Goal: Contribute content: Contribute content

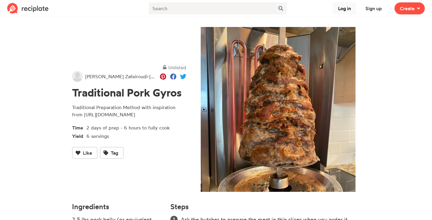
click at [347, 8] on button "Log in" at bounding box center [345, 8] width 24 height 12
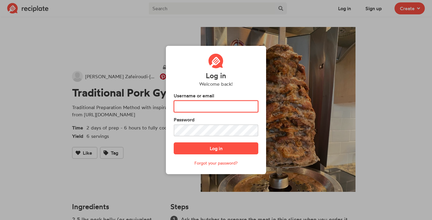
type input "korinaZaf"
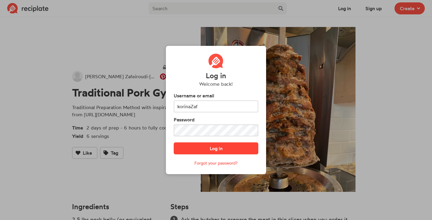
click at [212, 152] on button "Log in" at bounding box center [216, 149] width 85 height 12
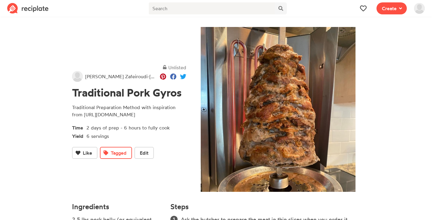
click at [35, 11] on img at bounding box center [27, 8] width 41 height 11
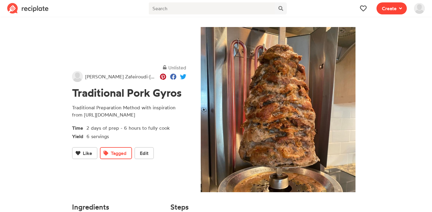
click at [389, 7] on span "Create" at bounding box center [389, 8] width 15 height 7
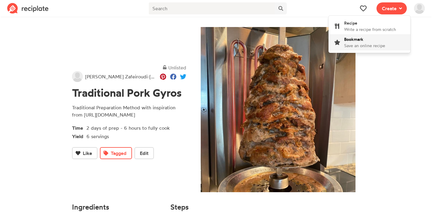
click at [367, 45] on span "Save an online recipe" at bounding box center [364, 45] width 41 height 5
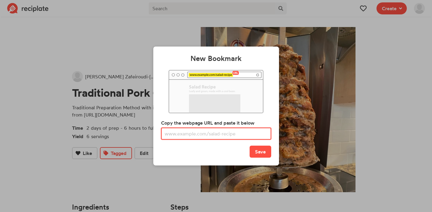
paste input "[URL][DOMAIN_NAME]"
type input "[URL][DOMAIN_NAME]"
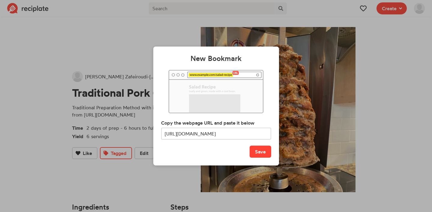
click at [262, 155] on button "Save" at bounding box center [261, 152] width 22 height 12
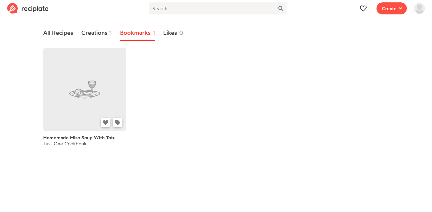
click at [89, 95] on link at bounding box center [84, 89] width 83 height 83
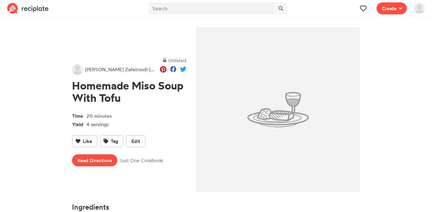
click at [422, 9] on img at bounding box center [419, 8] width 11 height 11
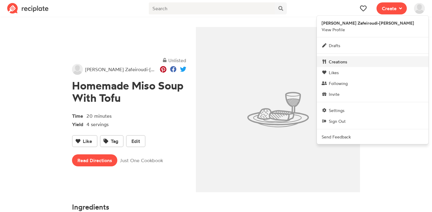
click at [347, 65] on span "Creations" at bounding box center [338, 62] width 18 height 6
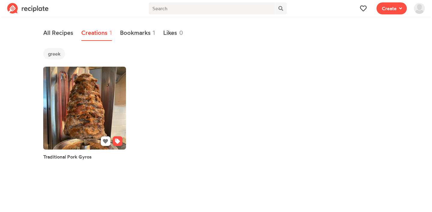
click at [98, 90] on link at bounding box center [84, 108] width 83 height 83
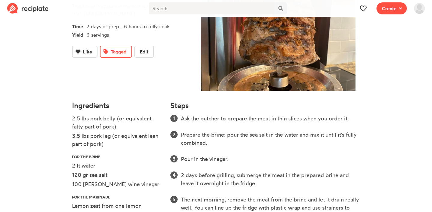
scroll to position [102, 0]
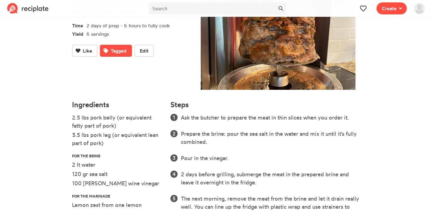
click at [116, 54] on span "Tagged" at bounding box center [119, 50] width 16 height 7
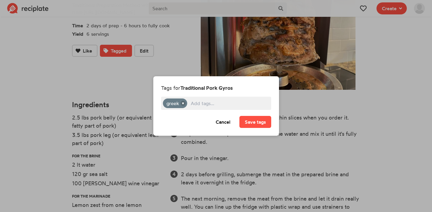
scroll to position [0, 0]
click at [220, 123] on button "Cancel" at bounding box center [223, 122] width 26 height 12
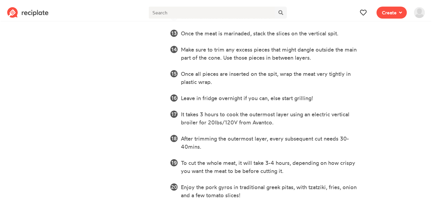
scroll to position [425, 0]
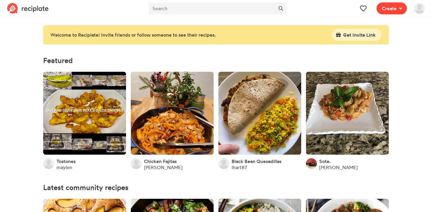
click at [393, 8] on span "Create" at bounding box center [389, 8] width 15 height 7
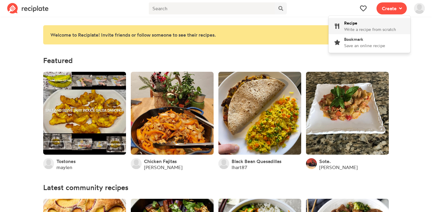
click at [380, 27] on span "Write a recipe from scratch" at bounding box center [370, 29] width 52 height 5
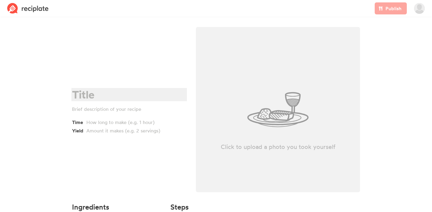
click at [88, 91] on div at bounding box center [128, 95] width 113 height 12
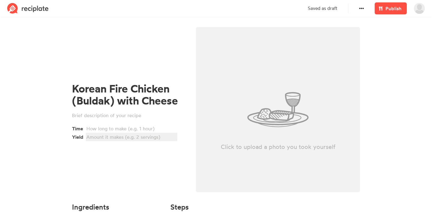
click at [95, 136] on div at bounding box center [130, 136] width 89 height 7
click at [98, 131] on div at bounding box center [130, 128] width 89 height 7
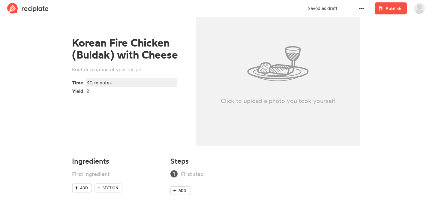
scroll to position [46, 0]
click at [115, 67] on div at bounding box center [128, 69] width 113 height 7
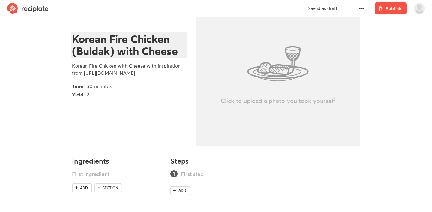
click at [115, 46] on div "Korean Fire Chicken (Buldak) with Cheese" at bounding box center [128, 45] width 113 height 24
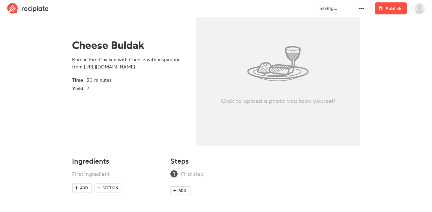
click at [69, 144] on div "Cheese Buldak Korean Fire Chicken with Cheese with inspiration from [URL][DOMAI…" at bounding box center [129, 65] width 124 height 176
click at [85, 176] on div at bounding box center [109, 174] width 75 height 8
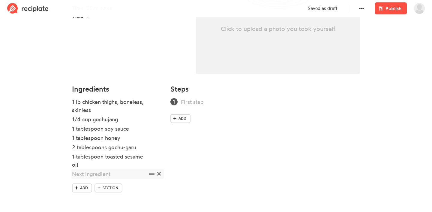
scroll to position [118, 0]
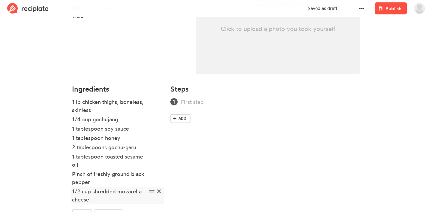
click at [126, 194] on div "1/2 cup shredded mozarella cheese" at bounding box center [109, 195] width 75 height 16
click at [132, 193] on div "1/2 cup shredded mozarella cheese" at bounding box center [109, 195] width 75 height 16
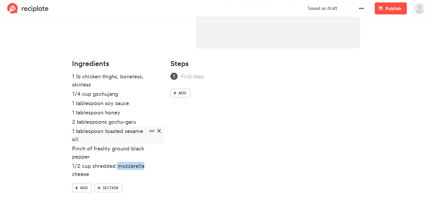
scroll to position [143, 0]
click at [110, 185] on span "Section" at bounding box center [111, 187] width 16 height 5
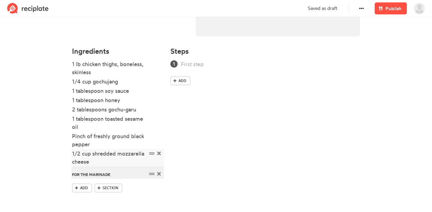
scroll to position [156, 0]
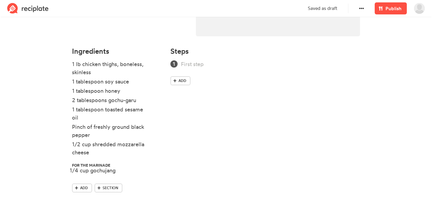
drag, startPoint x: 152, startPoint y: 82, endPoint x: 149, endPoint y: 171, distance: 89.5
click at [149, 171] on ul "1 lb chicken thighs, boneless, skinless 1/4 cup gochujang 1 tablespoon soy sauc…" at bounding box center [117, 121] width 91 height 123
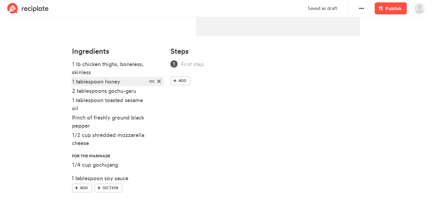
drag, startPoint x: 150, startPoint y: 82, endPoint x: 149, endPoint y: 179, distance: 96.9
click at [149, 179] on ul "1 lb chicken thighs, boneless, skinless 1 tablespoon soy sauce 1 tablespoon hon…" at bounding box center [117, 121] width 91 height 123
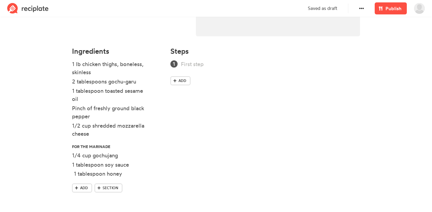
drag, startPoint x: 152, startPoint y: 82, endPoint x: 153, endPoint y: 174, distance: 92.4
click at [153, 174] on ul "1 lb chicken thighs, boneless, skinless 1 tablespoon honey 2 tablespoons gochu-…" at bounding box center [117, 121] width 91 height 123
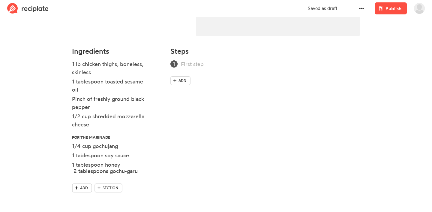
drag, startPoint x: 152, startPoint y: 82, endPoint x: 152, endPoint y: 172, distance: 90.0
click at [152, 172] on ul "1 lb chicken thighs, boneless, skinless 2 tablespoons gochu-garu 1 tablespoon t…" at bounding box center [117, 121] width 91 height 123
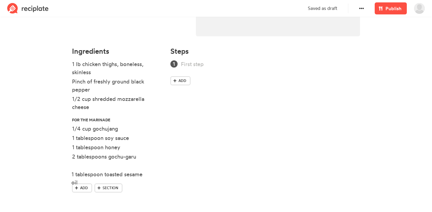
drag, startPoint x: 151, startPoint y: 81, endPoint x: 151, endPoint y: 174, distance: 93.0
click at [151, 174] on ul "1 lb chicken thighs, boneless, skinless 1 tablespoon toasted sesame oil Pinch o…" at bounding box center [117, 121] width 91 height 123
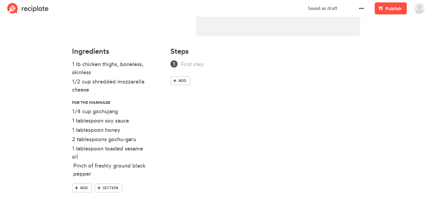
drag, startPoint x: 151, startPoint y: 82, endPoint x: 152, endPoint y: 166, distance: 84.3
click at [152, 166] on ul "1 lb chicken thighs, boneless, skinless Pinch of freshly ground black pepper 1/…" at bounding box center [117, 121] width 91 height 123
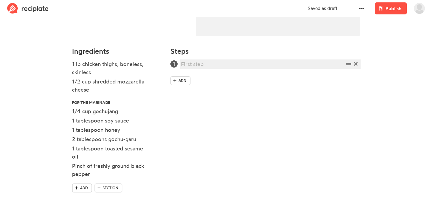
click at [195, 62] on div at bounding box center [262, 64] width 163 height 8
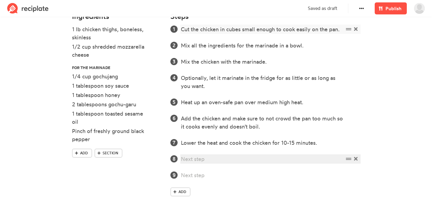
scroll to position [191, 0]
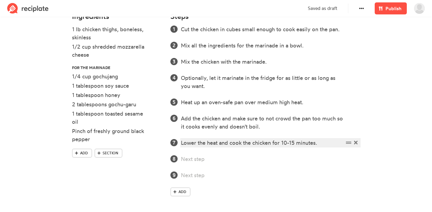
click at [217, 144] on div "Lower the heat and cook the chicken for 10-15 minutes." at bounding box center [262, 143] width 163 height 8
click at [231, 143] on div "Lower the heat and cook the chicken for 10-15 minutes." at bounding box center [262, 143] width 163 height 8
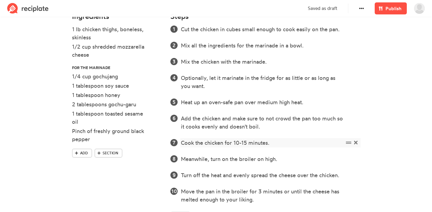
scroll to position [231, 0]
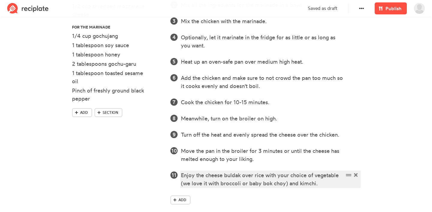
click at [245, 185] on div "Enjoy the cheese buldak over rice with your choice of vegetable (we love it wit…" at bounding box center [262, 179] width 163 height 16
click at [303, 183] on div "Enjoy the cheese buldak over rice with your choice of vegetable (we love it wit…" at bounding box center [262, 179] width 163 height 16
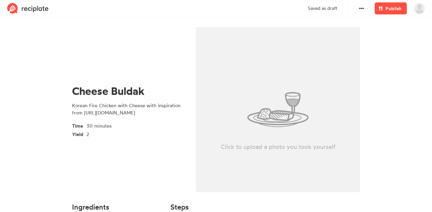
scroll to position [0, 0]
click at [308, 111] on div "Click to upload a photo you took yourself" at bounding box center [278, 109] width 164 height 165
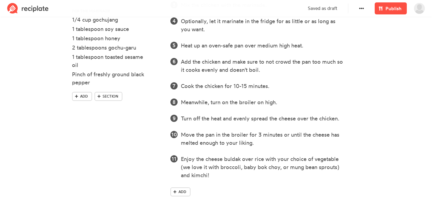
scroll to position [247, 0]
click at [392, 12] on span "Publish" at bounding box center [394, 8] width 16 height 7
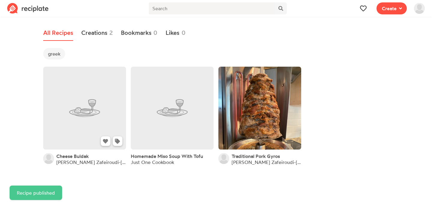
click at [87, 99] on link at bounding box center [84, 108] width 83 height 83
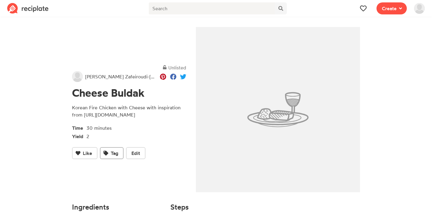
click at [105, 155] on icon at bounding box center [106, 153] width 5 height 5
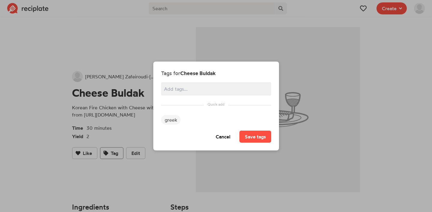
scroll to position [223, 0]
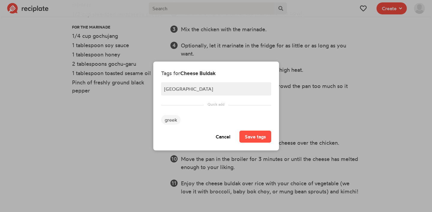
type input "korean"
click at [261, 134] on button "Save tags" at bounding box center [255, 137] width 32 height 12
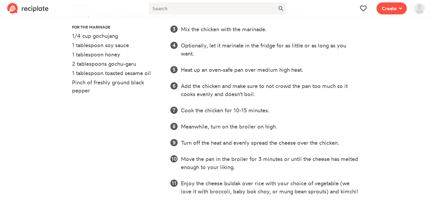
scroll to position [0, 0]
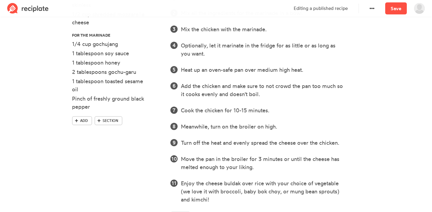
scroll to position [247, 0]
click at [182, 213] on span "Add" at bounding box center [183, 215] width 8 height 5
click at [400, 7] on link "Save" at bounding box center [396, 8] width 22 height 12
